Goal: Task Accomplishment & Management: Use online tool/utility

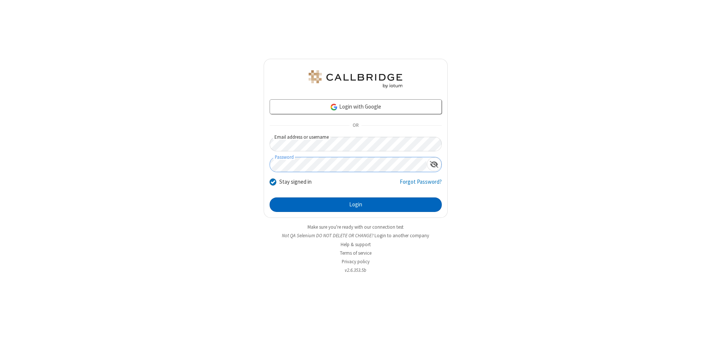
click at [355, 205] on button "Login" at bounding box center [356, 204] width 172 height 15
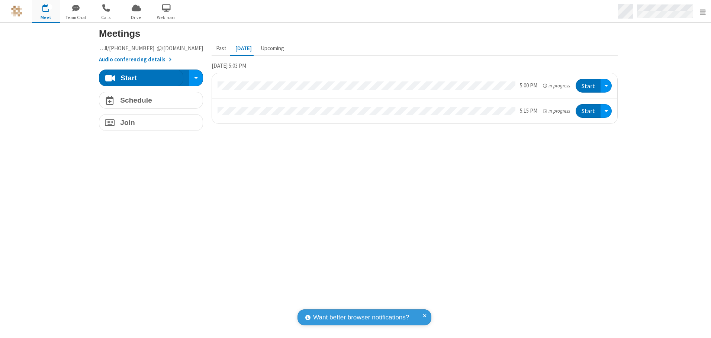
click at [702, 12] on span "Open menu" at bounding box center [703, 11] width 6 height 7
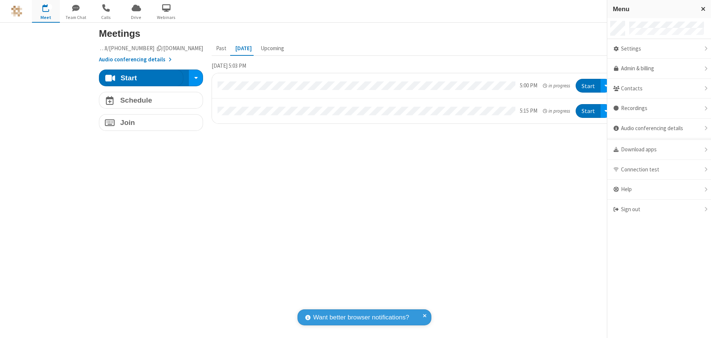
click at [46, 11] on span "button" at bounding box center [46, 7] width 28 height 13
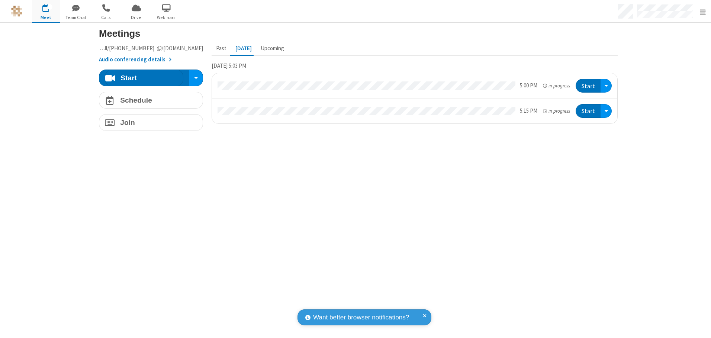
click at [46, 11] on span "button" at bounding box center [46, 7] width 28 height 13
click at [148, 100] on h4 "Schedule" at bounding box center [136, 100] width 32 height 7
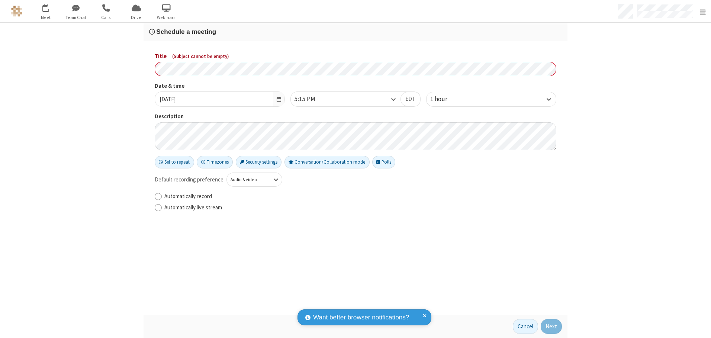
click at [352, 32] on h3 "Schedule a meeting" at bounding box center [355, 31] width 413 height 7
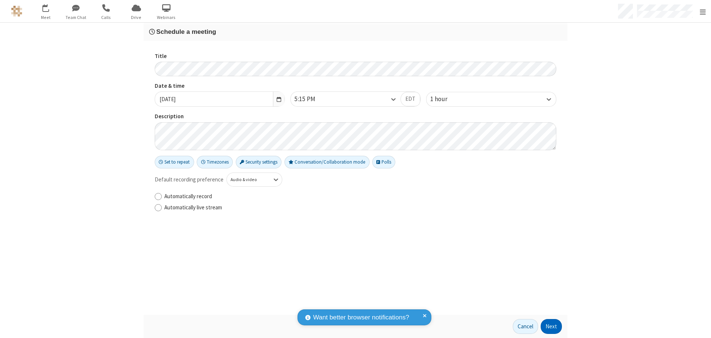
click at [549, 326] on button "Next" at bounding box center [551, 326] width 21 height 15
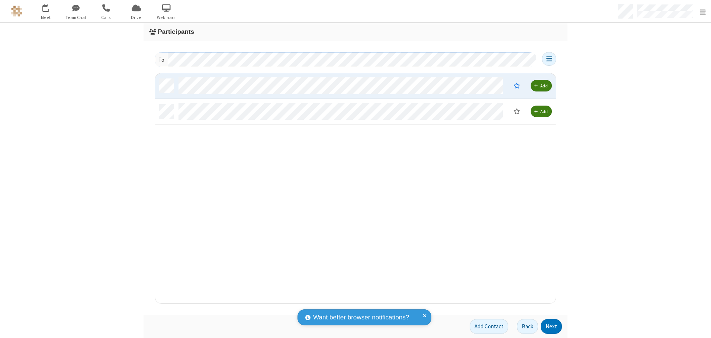
scroll to position [225, 395]
click at [549, 326] on button "Next" at bounding box center [551, 326] width 21 height 15
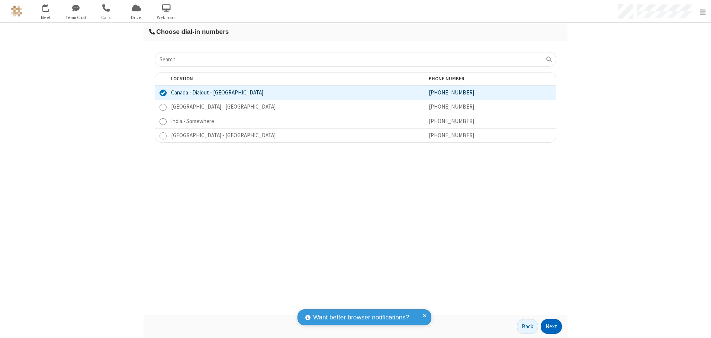
click at [549, 326] on button "Next" at bounding box center [551, 326] width 21 height 15
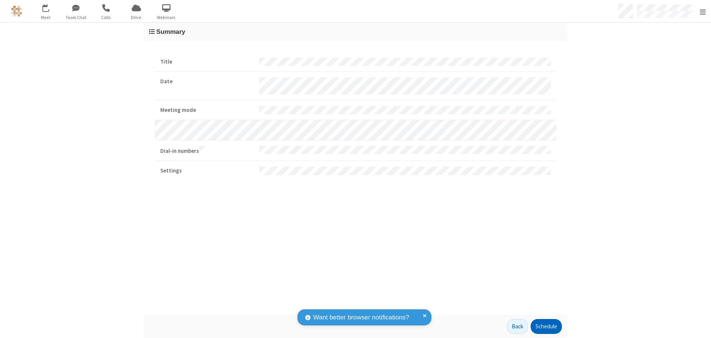
click at [543, 326] on button "Schedule" at bounding box center [546, 326] width 31 height 15
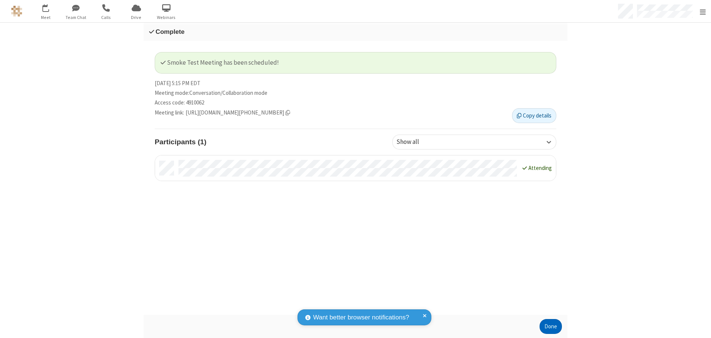
click at [548, 326] on button "Done" at bounding box center [551, 326] width 22 height 15
